Goal: Task Accomplishment & Management: Use online tool/utility

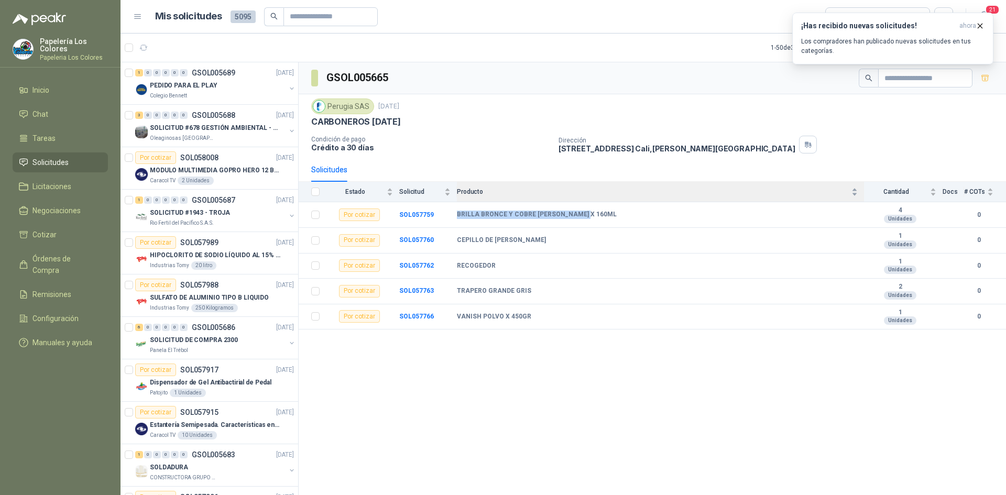
scroll to position [759, 0]
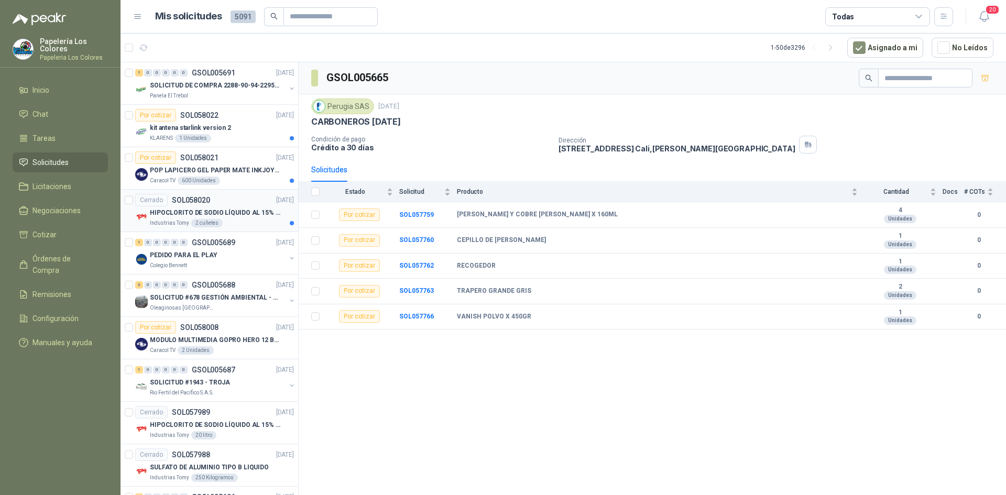
click at [236, 196] on div "Cerrado SOL058020 [DATE]" at bounding box center [214, 200] width 159 height 13
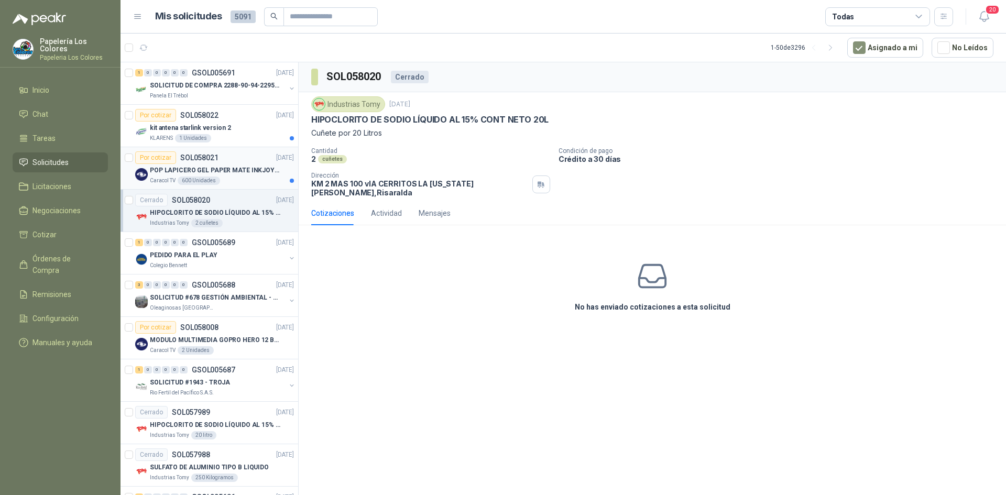
click at [238, 155] on div "Por cotizar SOL058021 [DATE]" at bounding box center [214, 157] width 159 height 13
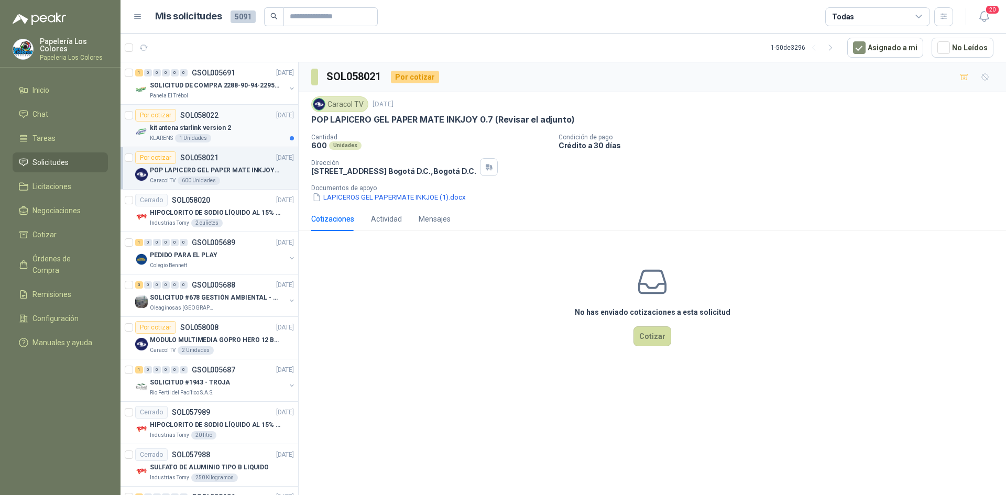
click at [245, 123] on div "kit antena starlink version 2" at bounding box center [222, 128] width 144 height 13
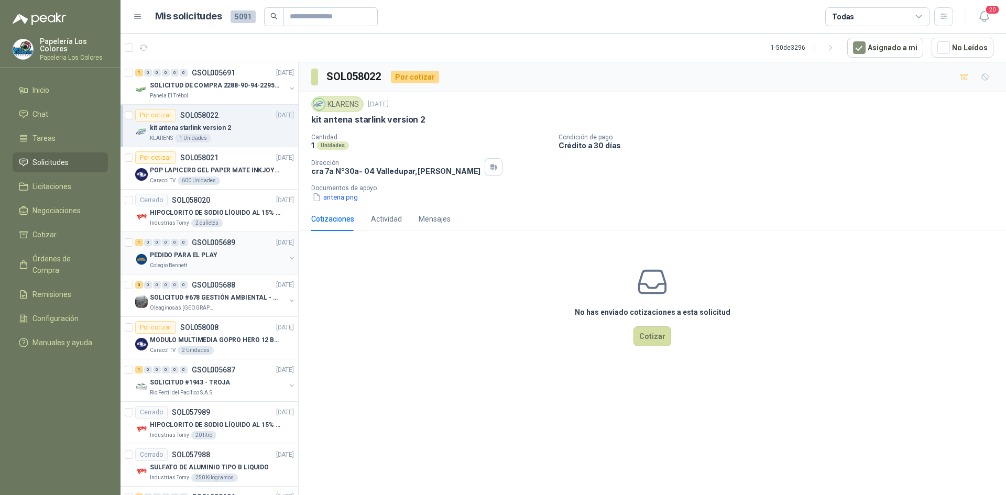
click at [259, 251] on div "PEDIDO PARA EL PLAY" at bounding box center [218, 255] width 136 height 13
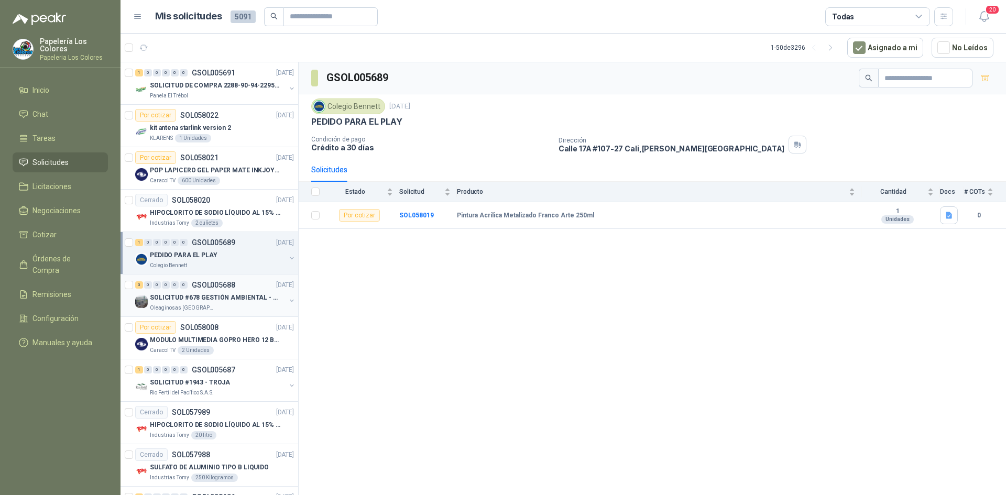
click at [245, 279] on div "3 0 0 0 0 0 GSOL005688 [DATE]" at bounding box center [215, 285] width 161 height 13
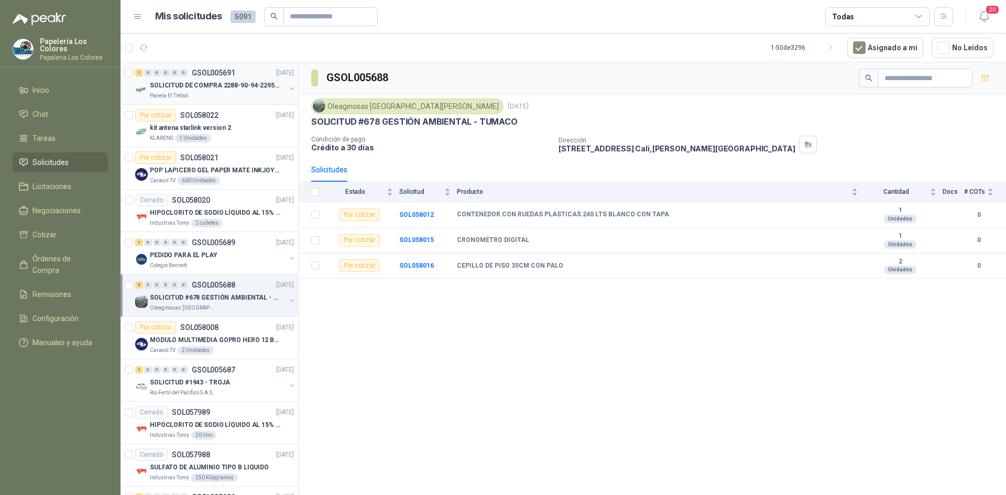
click at [227, 93] on div "Panela El Trébol" at bounding box center [218, 96] width 136 height 8
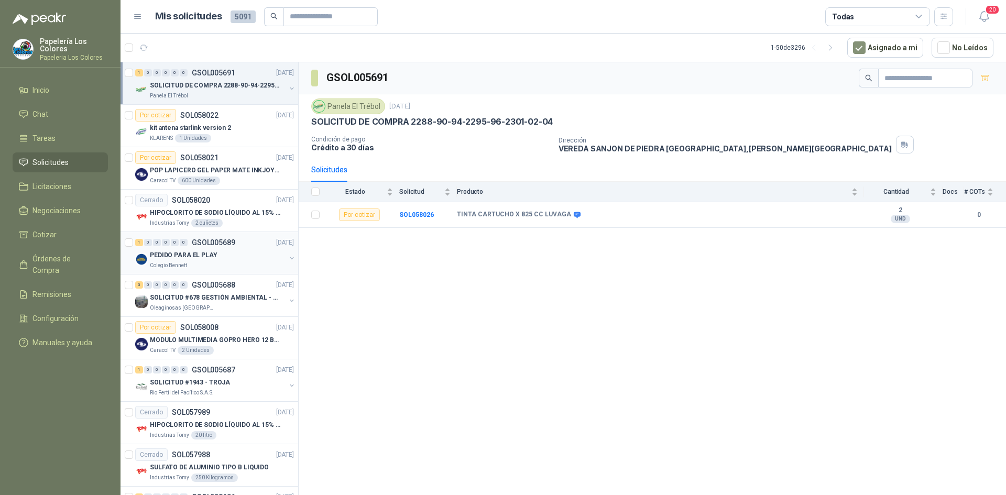
click at [234, 253] on div "PEDIDO PARA EL PLAY" at bounding box center [218, 255] width 136 height 13
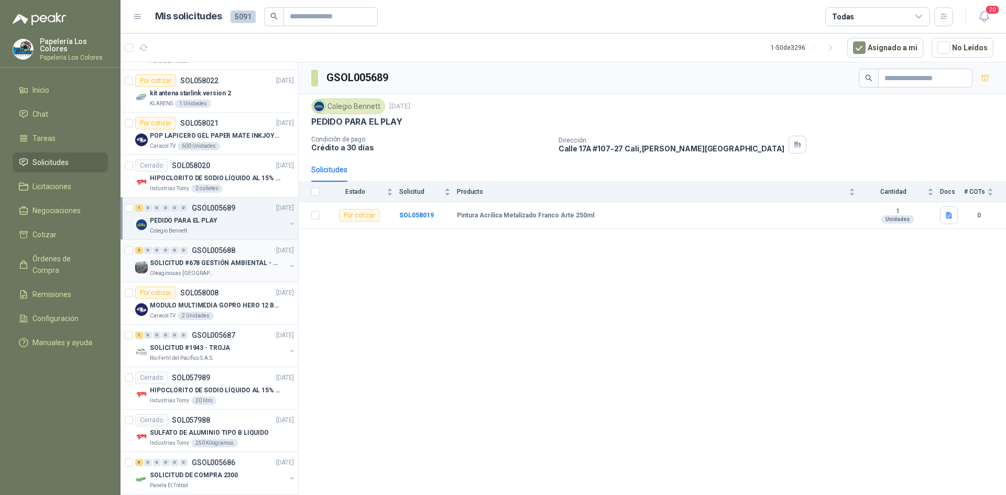
scroll to position [105, 0]
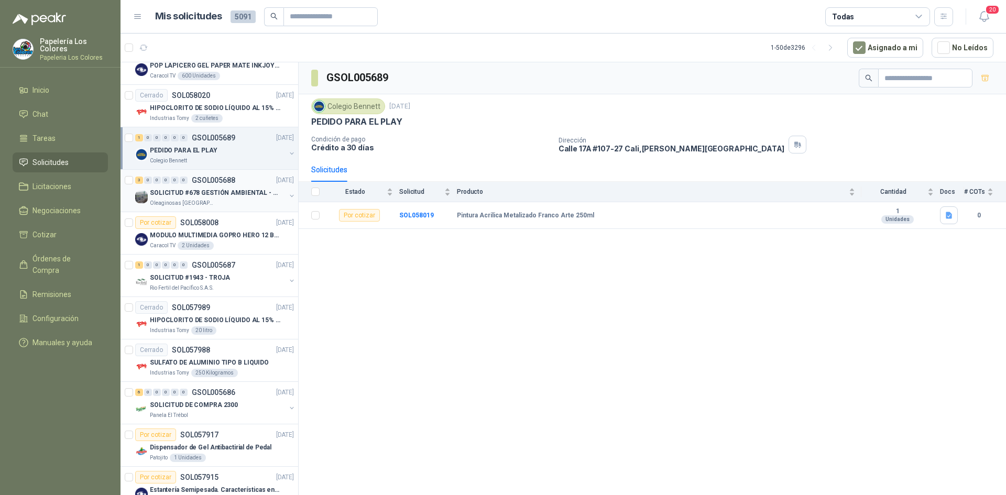
click at [238, 201] on div "Oleaginosas [GEOGRAPHIC_DATA][PERSON_NAME]" at bounding box center [218, 203] width 136 height 8
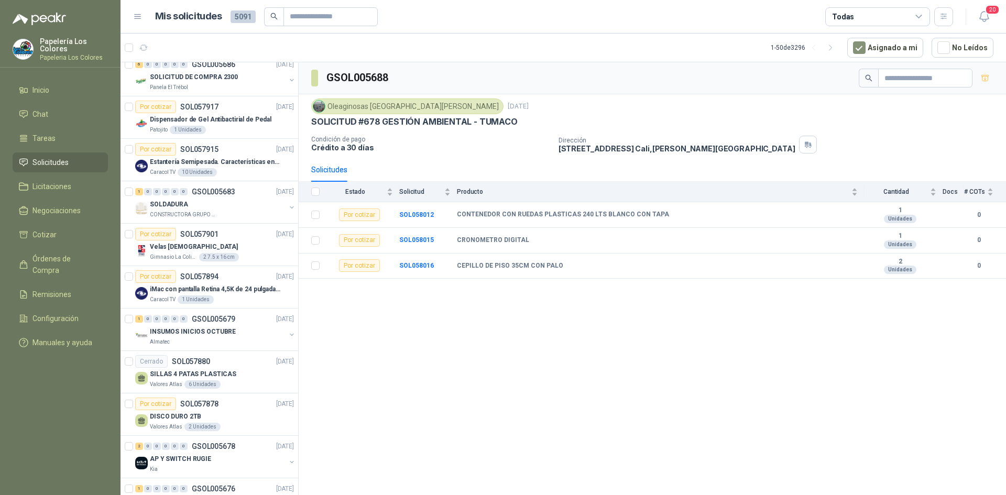
scroll to position [367, 0]
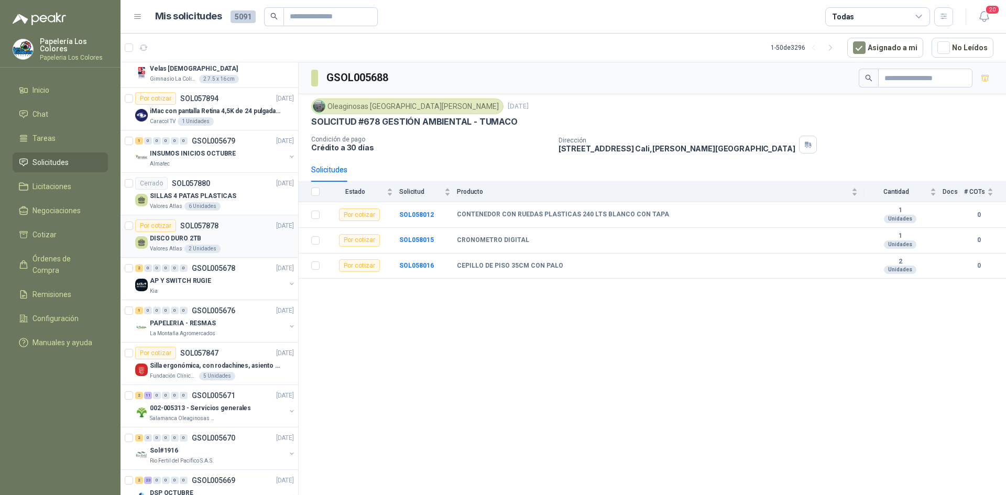
scroll to position [629, 0]
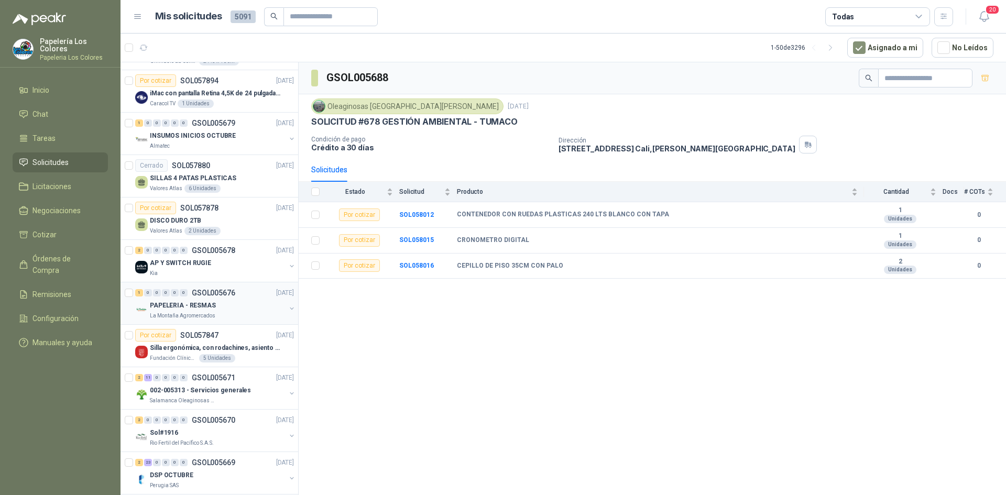
click at [239, 305] on div "PAPELERIA - RESMAS" at bounding box center [218, 305] width 136 height 13
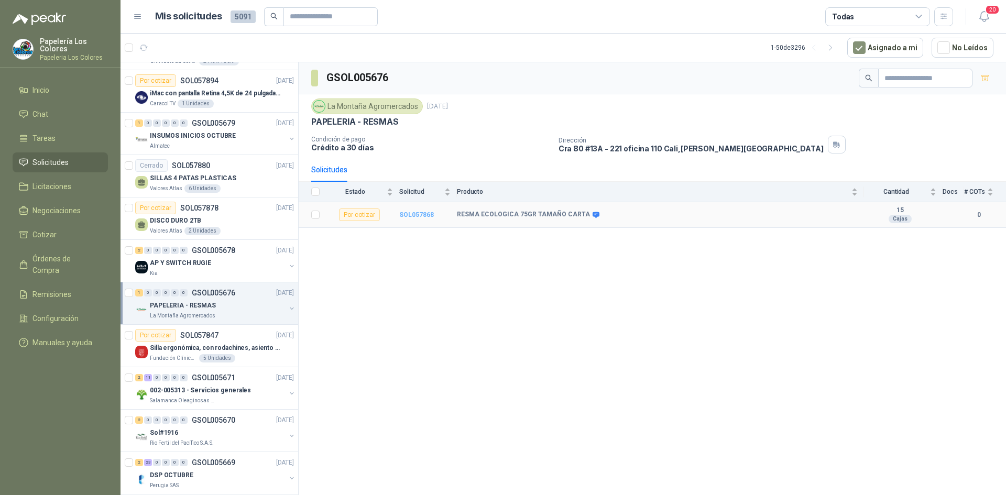
click at [412, 215] on b "SOL057868" at bounding box center [416, 214] width 35 height 7
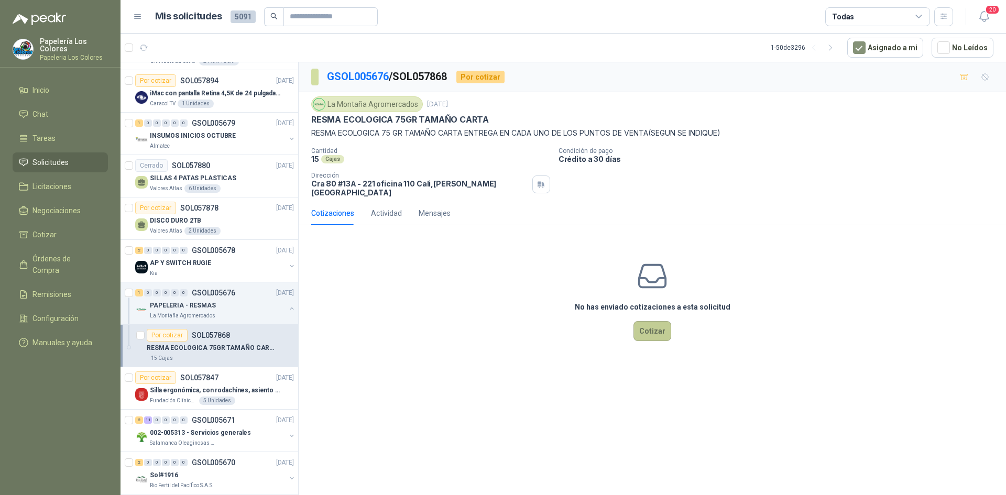
click at [654, 322] on button "Cotizar" at bounding box center [653, 331] width 38 height 20
